Goal: Find specific page/section: Find specific page/section

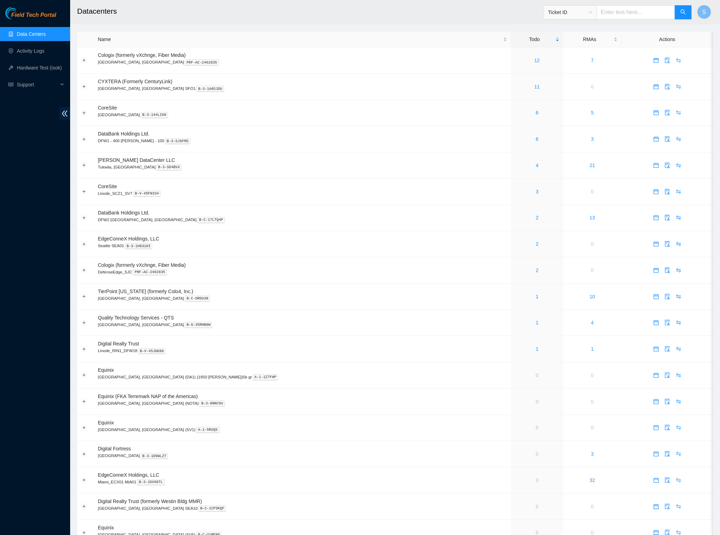
click at [164, 4] on h2 "Datacenters" at bounding box center [324, 11] width 494 height 22
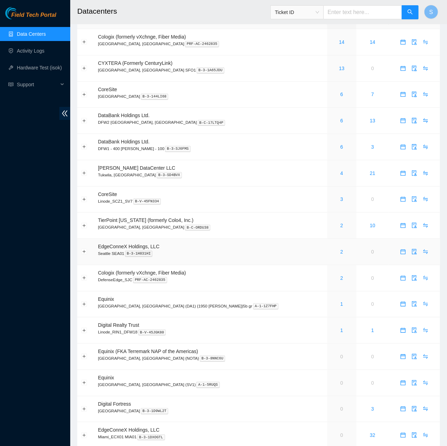
scroll to position [18, 0]
click at [247, 185] on td "Sabey DataCenter LLC Tukwila, WA B-3-SD4BVX" at bounding box center [210, 174] width 233 height 26
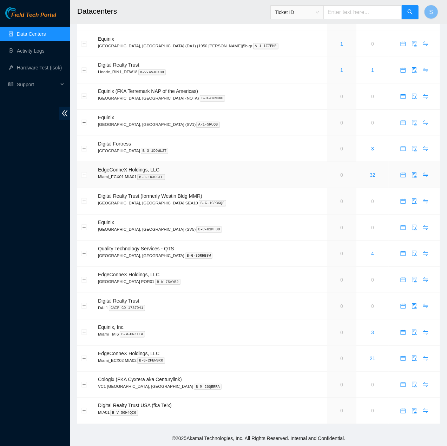
scroll to position [0, 0]
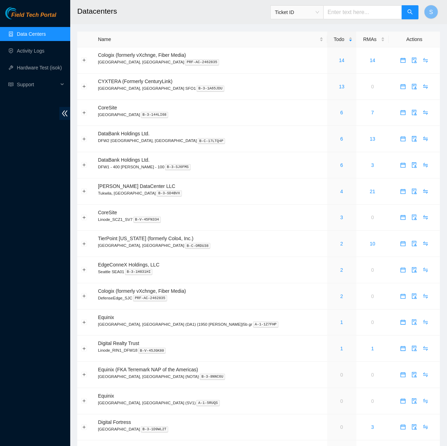
click at [169, 11] on h2 "Datacenters" at bounding box center [228, 11] width 303 height 22
click at [229, 12] on h2 "Datacenters" at bounding box center [228, 11] width 303 height 22
click at [185, 20] on h2 "Datacenters" at bounding box center [228, 11] width 303 height 22
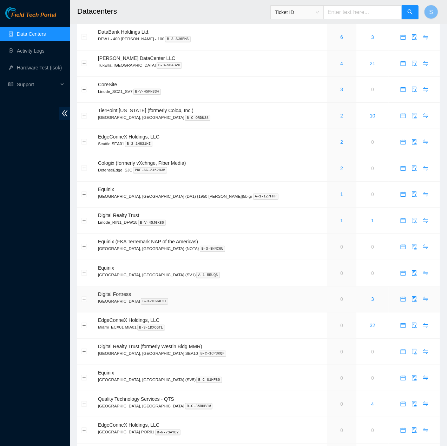
scroll to position [283, 0]
